Goal: Transaction & Acquisition: Purchase product/service

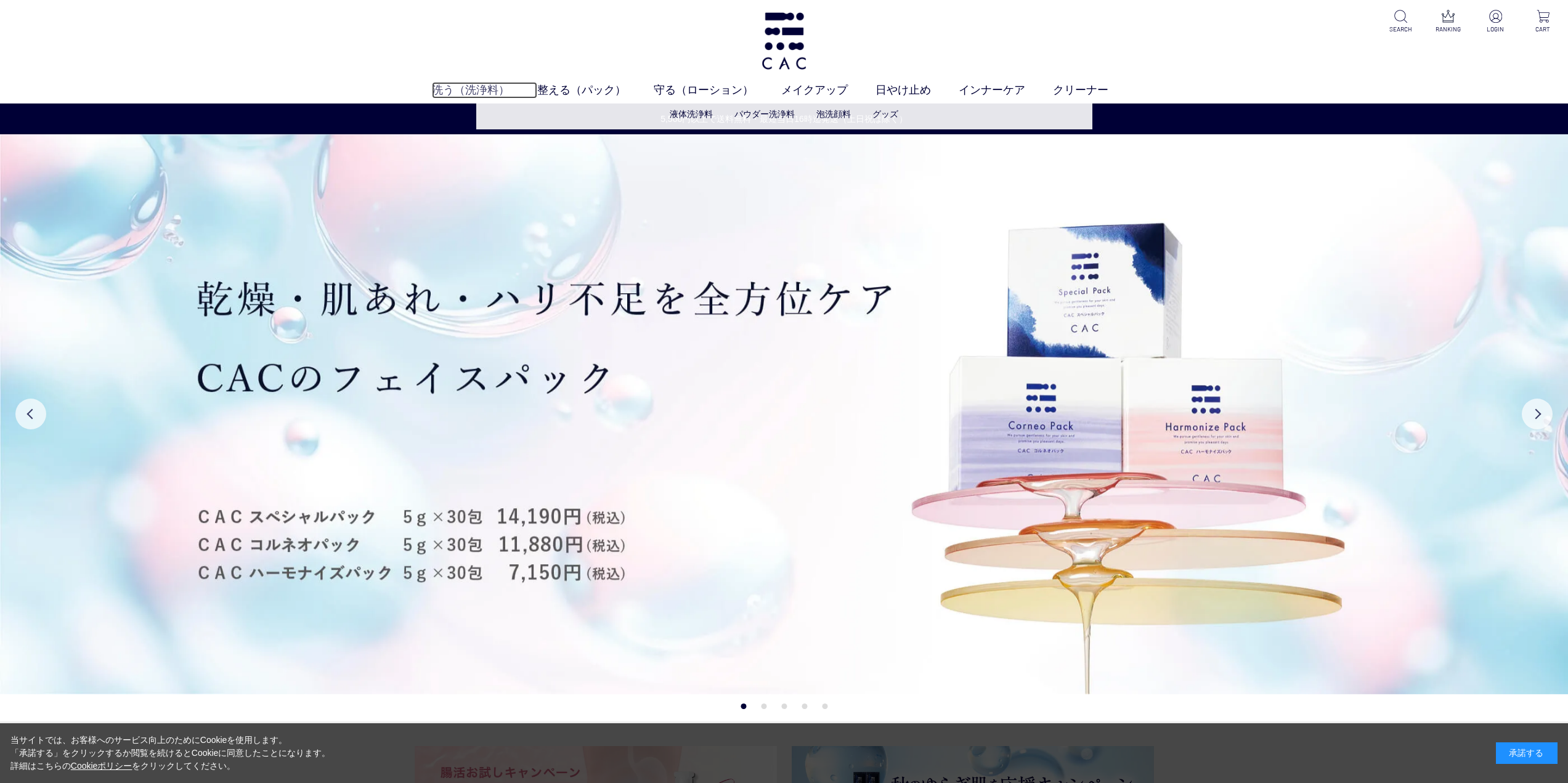
click at [484, 91] on link "洗う（洗浄料）" at bounding box center [485, 90] width 106 height 17
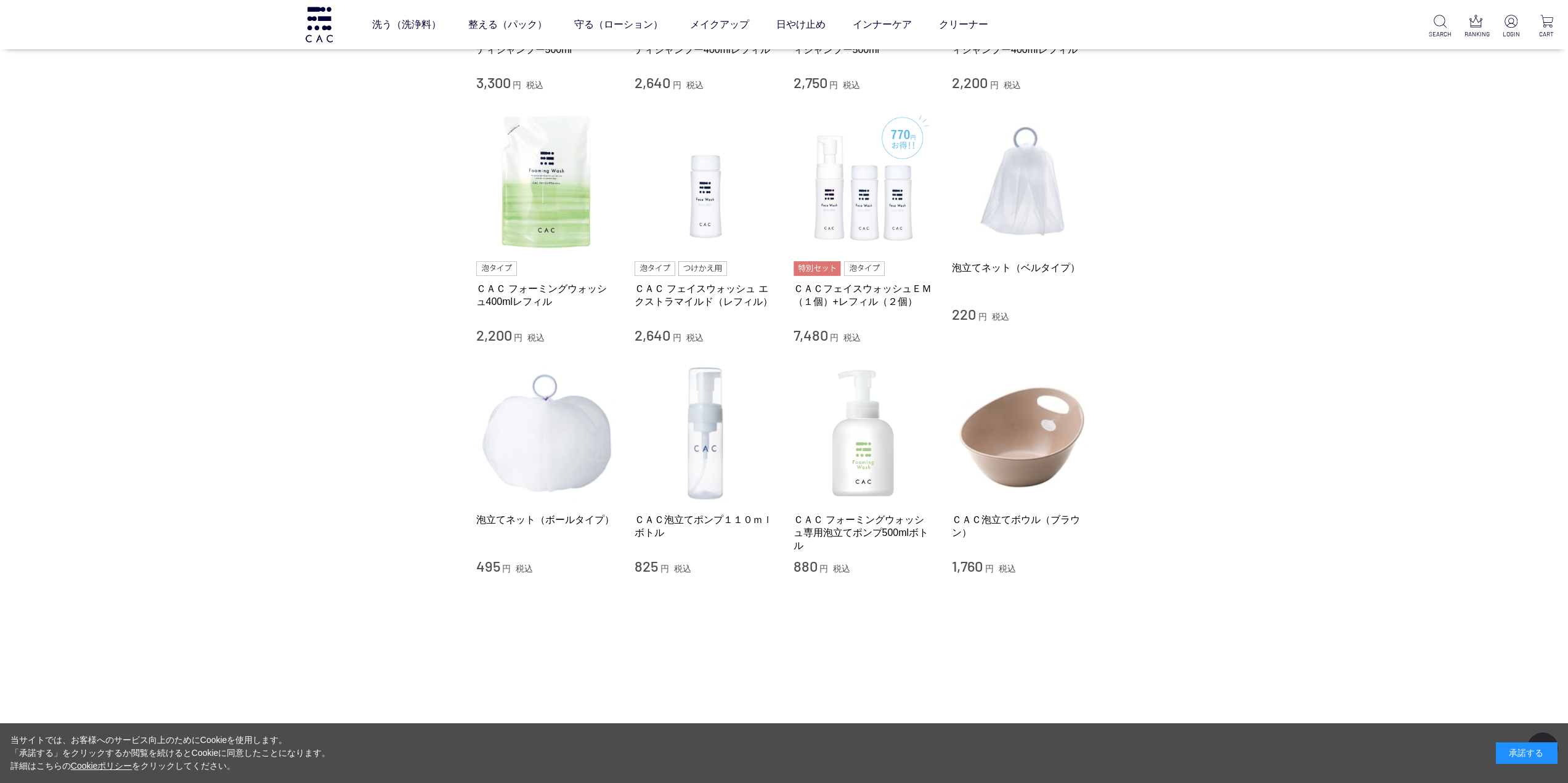
scroll to position [739, 0]
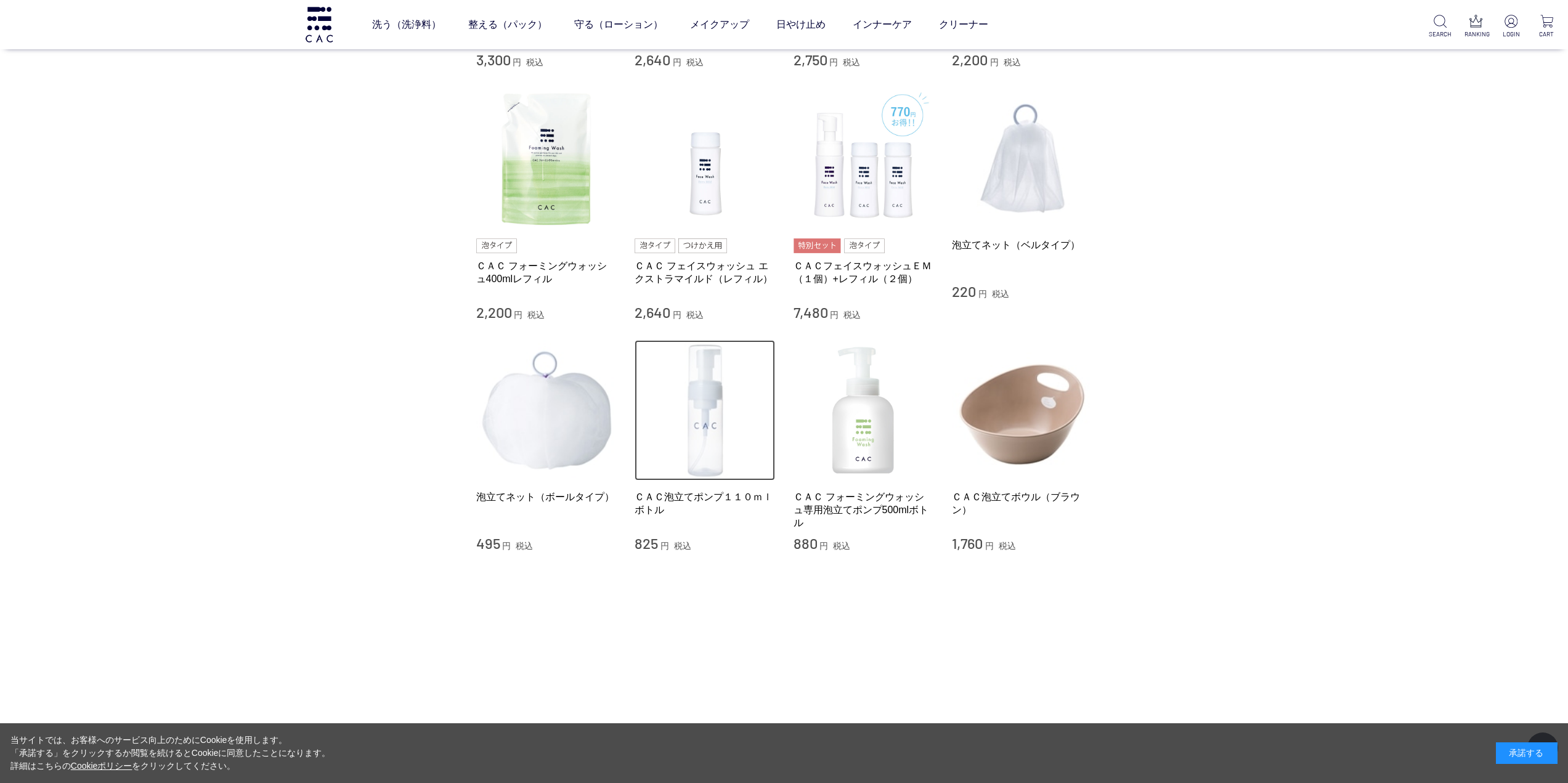
click at [717, 434] on img at bounding box center [704, 410] width 140 height 140
